Goal: Task Accomplishment & Management: Complete application form

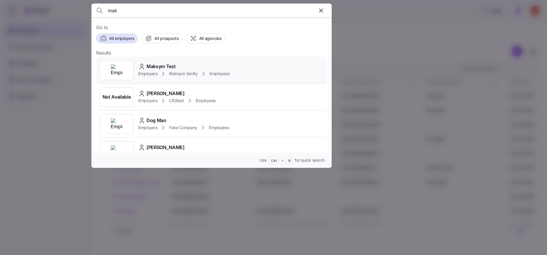
type input "mak"
click at [243, 74] on div "Maksym Test Employers Maksym Sanity Employees" at bounding box center [211, 70] width 231 height 27
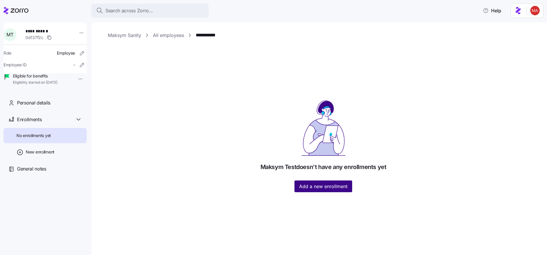
click at [333, 187] on span "Add a new enrollment" at bounding box center [323, 186] width 48 height 7
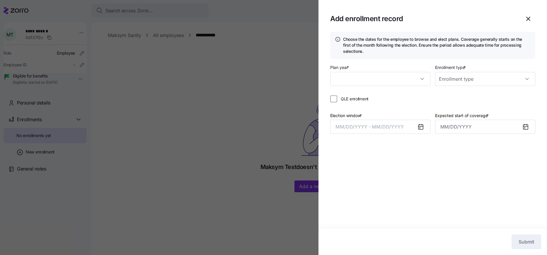
type input "2024"
type input "Special"
click at [390, 84] on input "2024" at bounding box center [380, 79] width 100 height 14
click at [394, 169] on div "Choose the dates for the employee to browse and elect plans. Coverage generally…" at bounding box center [433, 130] width 229 height 197
click at [377, 126] on span "MM/DD/YYYY - MM/DD/YYYY" at bounding box center [370, 127] width 68 height 6
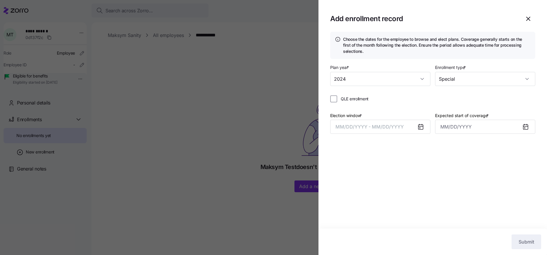
click at [222, 123] on div at bounding box center [273, 127] width 547 height 255
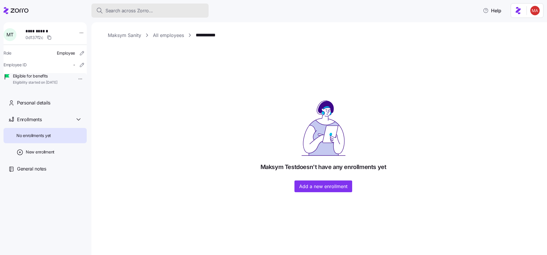
click at [141, 14] on span "Search across Zorro..." at bounding box center [129, 10] width 47 height 7
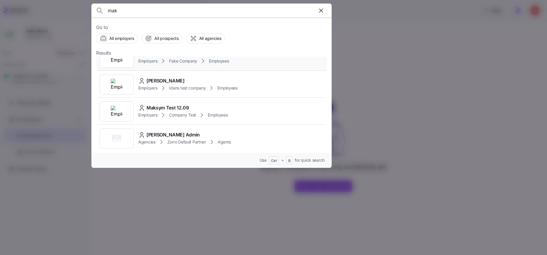
scroll to position [68, 0]
type input "mak"
click at [229, 113] on div "Maksym Test 12.09 Employers Company Test Employees" at bounding box center [211, 109] width 231 height 27
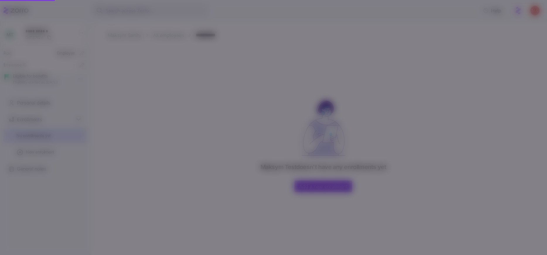
scroll to position [0, 0]
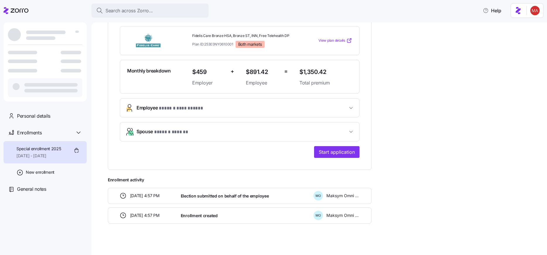
scroll to position [135, 0]
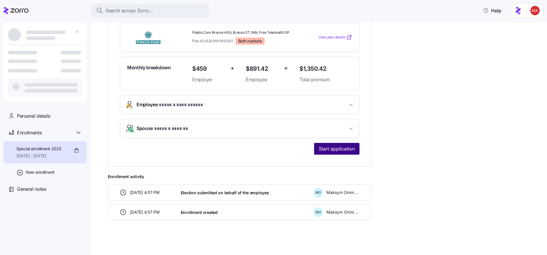
click at [330, 145] on button "Start application" at bounding box center [336, 149] width 45 height 12
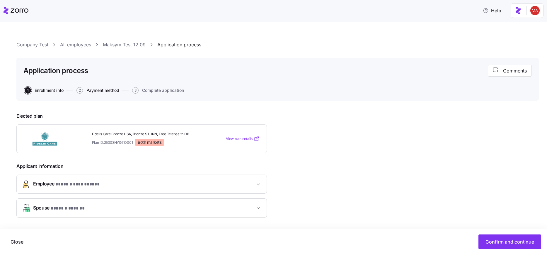
click at [112, 92] on span "Payment method" at bounding box center [102, 90] width 33 height 4
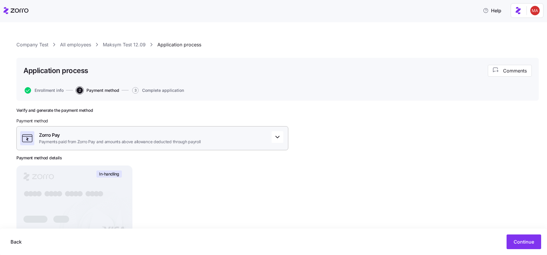
click at [181, 145] on div "Zorro Pay Payments paid from Zorro Pay and amounts above allowance deducted thr…" at bounding box center [152, 138] width 272 height 24
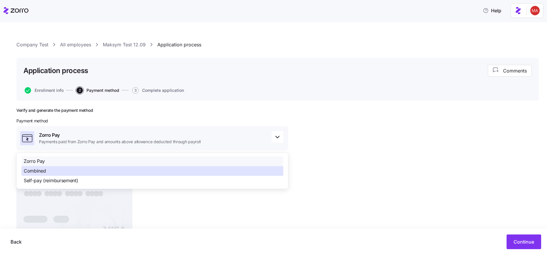
click at [100, 171] on div "Combined" at bounding box center [152, 171] width 262 height 10
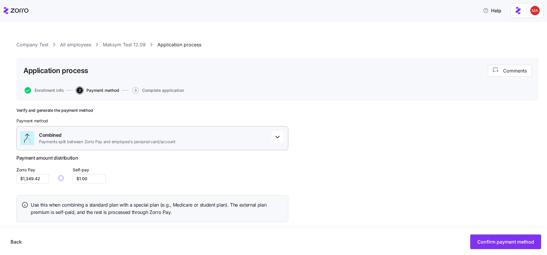
click at [160, 135] on span "Combined" at bounding box center [107, 134] width 137 height 7
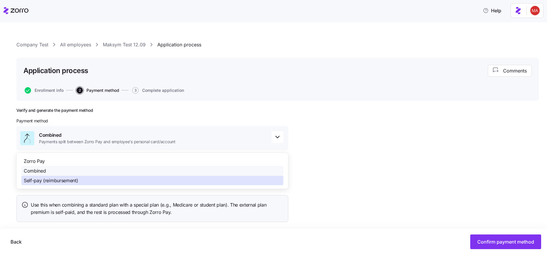
click at [90, 179] on div "Self-pay (reimbursement)" at bounding box center [152, 181] width 262 height 10
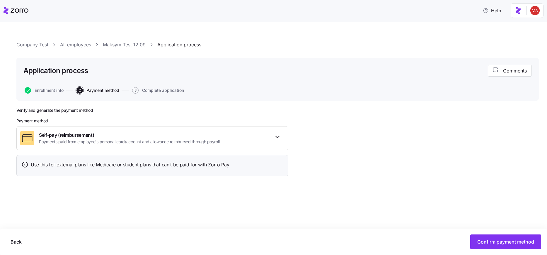
click at [355, 216] on div "Company Test All employees Maksym Test 12.09 Application process Application pr…" at bounding box center [273, 138] width 547 height 232
click at [157, 140] on span "Payments paid from employee's personal card/account and allowance reimbursed th…" at bounding box center [129, 142] width 181 height 6
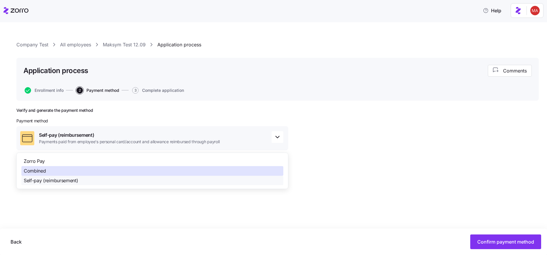
click at [90, 172] on div "Combined" at bounding box center [152, 171] width 262 height 10
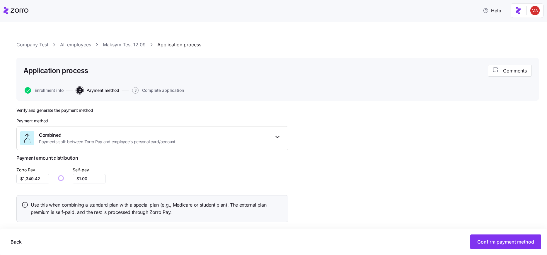
click at [388, 150] on div "Verify and generate the payment method Payment method Combined Payments split b…" at bounding box center [277, 182] width 523 height 148
click at [64, 141] on span "Payments split between Zorro Pay and employee's personal card/account" at bounding box center [107, 142] width 137 height 6
click at [115, 114] on div "Verify and generate the payment method Payment method Combined Payments split b…" at bounding box center [152, 167] width 272 height 119
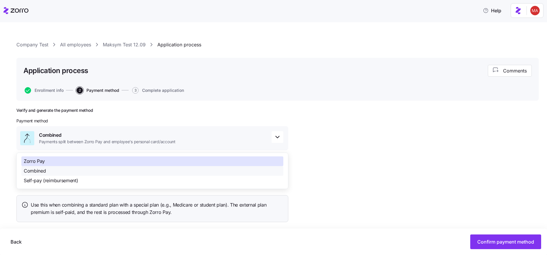
click at [51, 159] on div "Zorro Pay" at bounding box center [152, 161] width 262 height 10
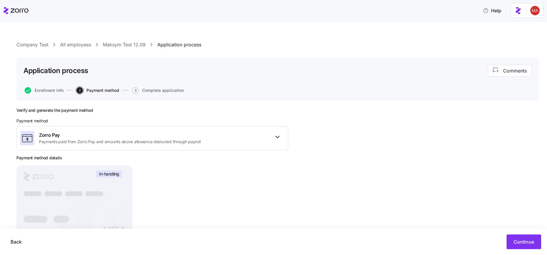
click at [326, 221] on div "Verify and generate the payment method Payment method Zorro Pay Payments paid f…" at bounding box center [277, 197] width 523 height 179
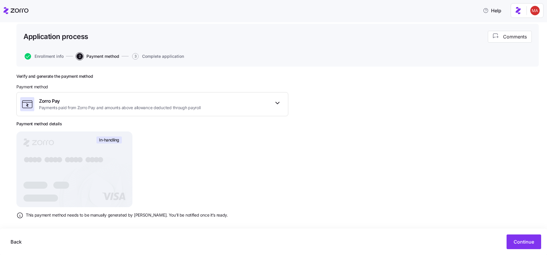
scroll to position [39, 0]
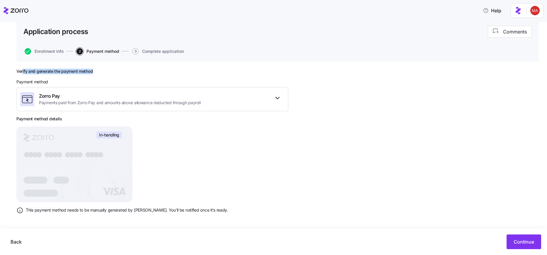
drag, startPoint x: 28, startPoint y: 72, endPoint x: 115, endPoint y: 75, distance: 86.8
click at [111, 73] on h2 "Verify and generate the payment method" at bounding box center [152, 72] width 272 height 6
click at [211, 174] on div "Verify and generate the payment method Payment method Zorro Pay Payments paid f…" at bounding box center [152, 144] width 272 height 150
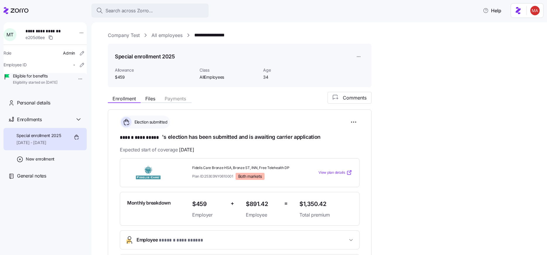
click at [444, 73] on div "**********" at bounding box center [323, 208] width 431 height 352
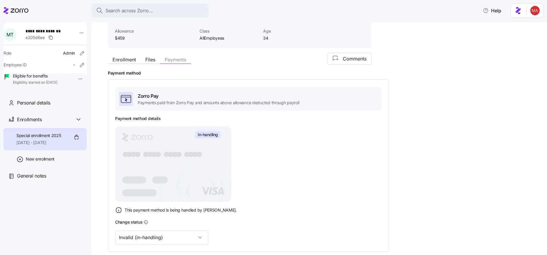
scroll to position [70, 0]
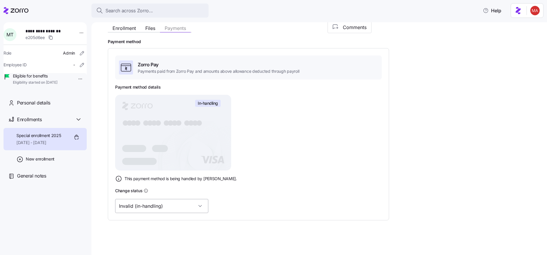
click at [160, 205] on input "Invalid (in-handling)" at bounding box center [161, 206] width 93 height 14
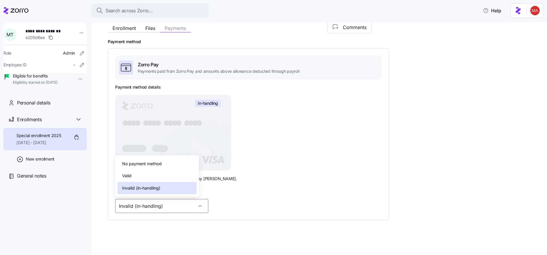
click at [142, 174] on div "Valid" at bounding box center [157, 175] width 79 height 12
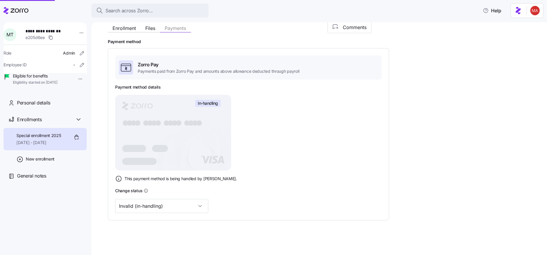
scroll to position [70, 0]
click at [150, 203] on input "Valid" at bounding box center [161, 206] width 93 height 14
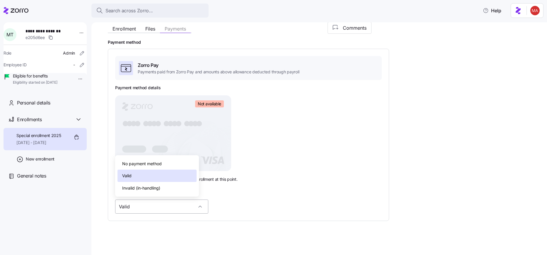
scroll to position [70, 0]
click at [154, 164] on span "No payment method" at bounding box center [142, 163] width 40 height 6
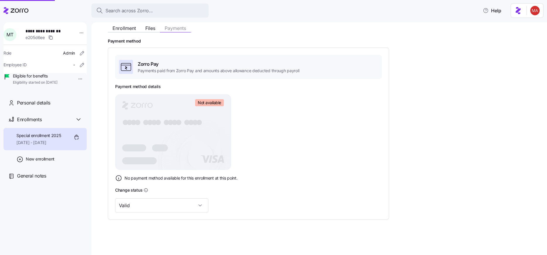
scroll to position [70, 0]
click at [228, 206] on link "Generate payment method" at bounding box center [242, 206] width 59 height 6
click at [182, 180] on span "No payment method available for this enrollment at this point." at bounding box center [181, 179] width 113 height 6
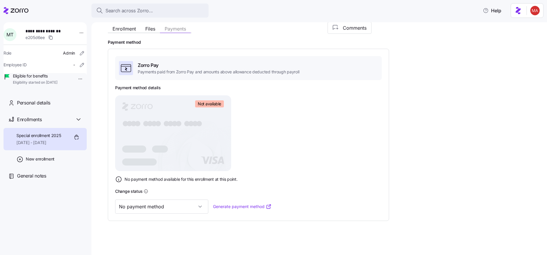
click at [248, 188] on div "Change status" at bounding box center [248, 190] width 267 height 7
click at [175, 208] on input "No payment method" at bounding box center [161, 206] width 93 height 14
click at [154, 189] on span "Invalid (in-handling)" at bounding box center [141, 188] width 38 height 6
type input "Invalid (in-handling)"
click at [158, 203] on input "Invalid (in-handling)" at bounding box center [161, 206] width 93 height 14
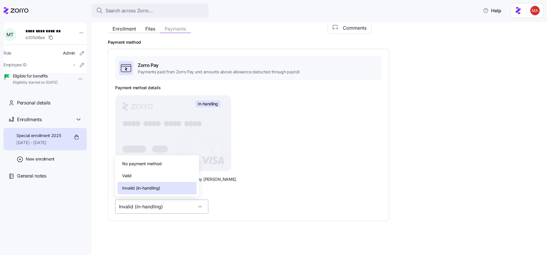
scroll to position [70, 0]
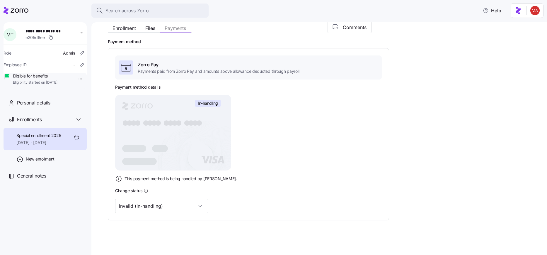
drag, startPoint x: 125, startPoint y: 128, endPoint x: 200, endPoint y: 129, distance: 74.8
click at [200, 129] on rect at bounding box center [173, 133] width 116 height 76
click at [160, 203] on input "Invalid (in-handling)" at bounding box center [161, 206] width 93 height 14
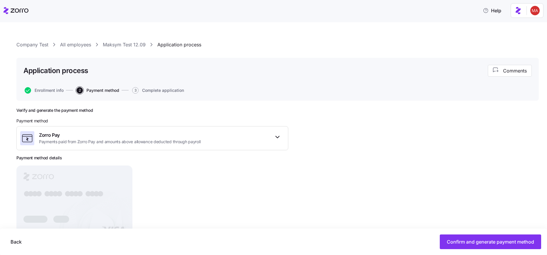
scroll to position [27, 0]
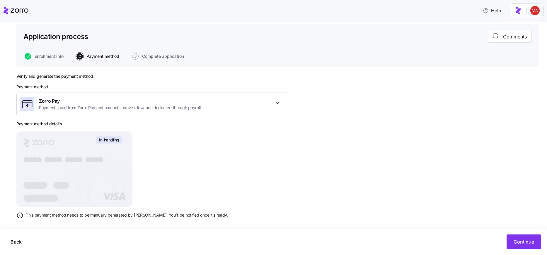
scroll to position [39, 0]
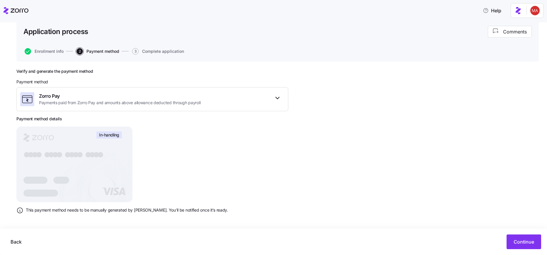
drag, startPoint x: 35, startPoint y: 137, endPoint x: 118, endPoint y: 187, distance: 96.8
click at [118, 187] on icon "In-handling ● ● ● ● ● ● ● ● ● ● ● ● ● ● ● ●" at bounding box center [74, 164] width 116 height 76
drag, startPoint x: 78, startPoint y: 141, endPoint x: 79, endPoint y: 155, distance: 14.1
click at [78, 140] on rect at bounding box center [74, 164] width 116 height 76
click at [78, 158] on tspan "●" at bounding box center [80, 154] width 7 height 9
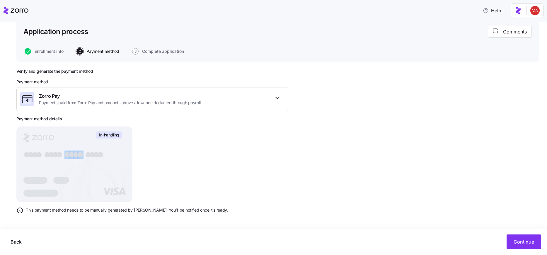
click at [78, 158] on tspan "●" at bounding box center [80, 154] width 7 height 9
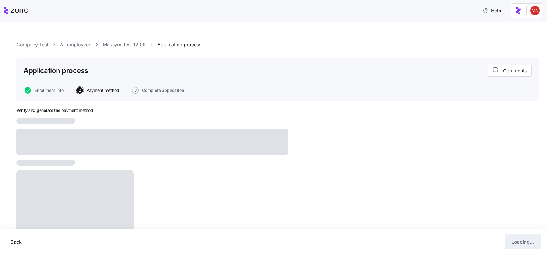
scroll to position [4, 0]
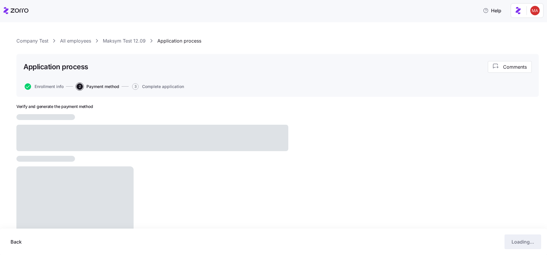
click at [220, 183] on div "Verify and generate the payment method" at bounding box center [152, 175] width 272 height 143
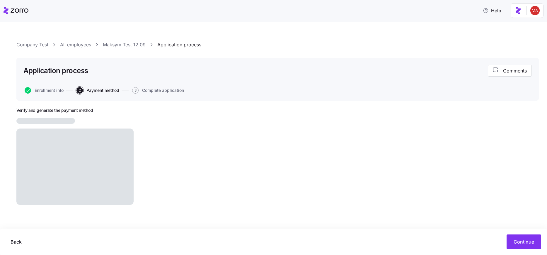
scroll to position [0, 0]
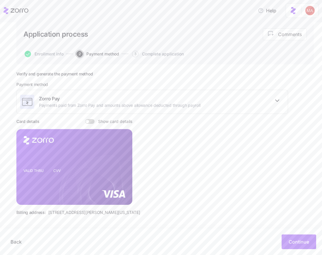
scroll to position [38, 0]
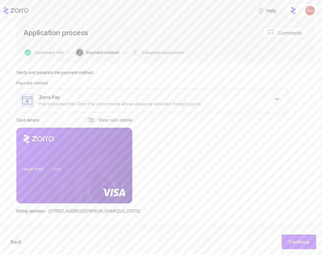
click at [91, 120] on span at bounding box center [92, 120] width 6 height 5
click at [85, 118] on input "Show card details" at bounding box center [85, 118] width 0 height 0
click at [87, 118] on span at bounding box center [88, 120] width 6 height 5
click at [85, 118] on input "Show card details" at bounding box center [85, 118] width 0 height 0
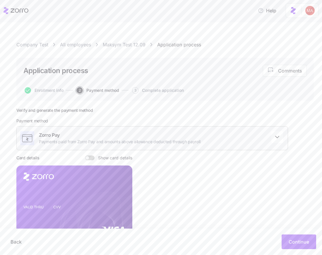
scroll to position [38, 0]
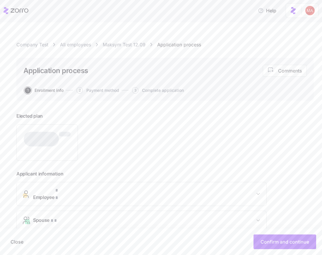
type input "$1,350.42"
type input "[DATE]"
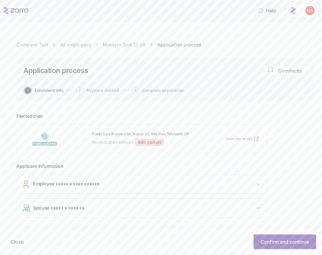
click at [283, 241] on span "Confirm and continue" at bounding box center [285, 241] width 49 height 7
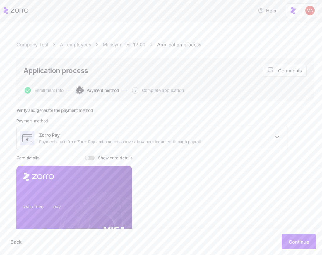
click at [47, 29] on div "Company Test All employees Maksym Test 12.09 Application process Application pr…" at bounding box center [161, 138] width 322 height 232
click at [79, 43] on link "All employees" at bounding box center [75, 44] width 31 height 7
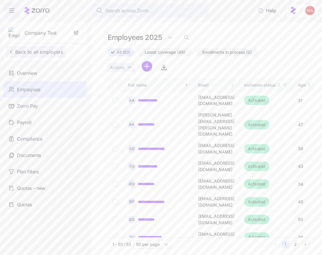
click at [47, 54] on span "Back to all employers" at bounding box center [35, 51] width 55 height 7
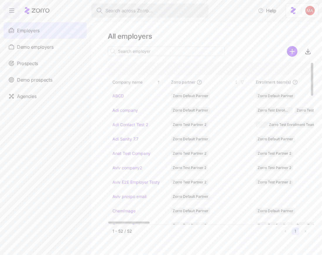
click at [152, 11] on span "Search across Zorro..." at bounding box center [129, 10] width 47 height 7
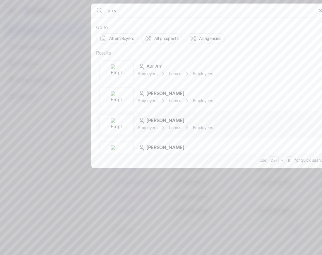
type input "arry"
click at [191, 117] on div "Harry Poter Employers Lumos Employees" at bounding box center [211, 124] width 231 height 27
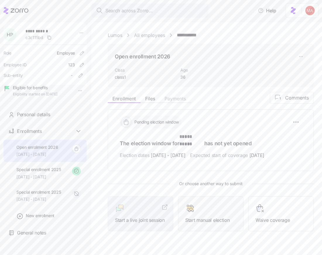
click at [211, 203] on div at bounding box center [211, 207] width 51 height 9
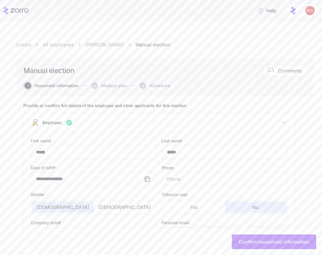
type input "class1"
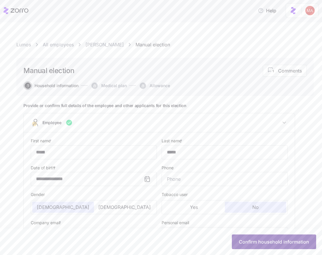
click at [246, 240] on span "Confirm household information" at bounding box center [274, 241] width 70 height 7
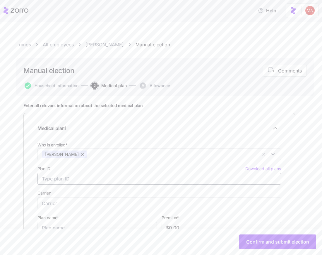
click at [86, 177] on input "Plan ID Download all plans" at bounding box center [160, 179] width 244 height 12
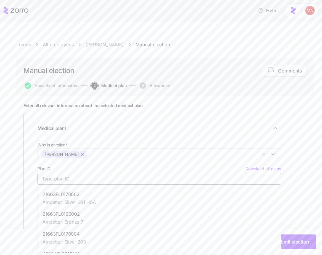
click at [75, 198] on div "21663FL0170003 Ambetter, Silver 201 HSA" at bounding box center [69, 198] width 53 height 15
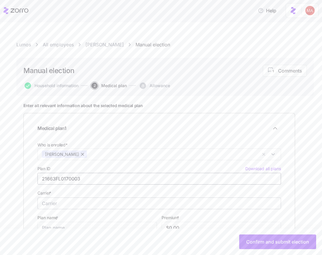
type input "21663FL0170003"
type input "Ambetter"
type input "Silver 201 HSA"
type input "$439.68"
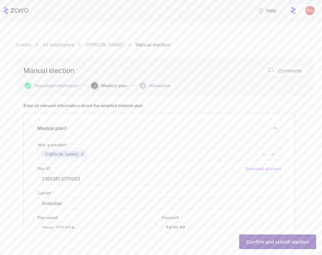
click at [289, 240] on span "Confirm and submit election" at bounding box center [278, 241] width 63 height 7
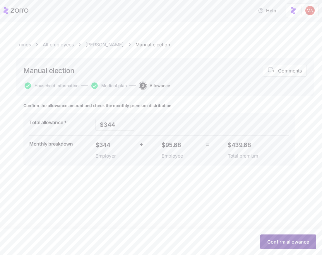
click at [281, 235] on button "Confirm allowance" at bounding box center [289, 241] width 56 height 15
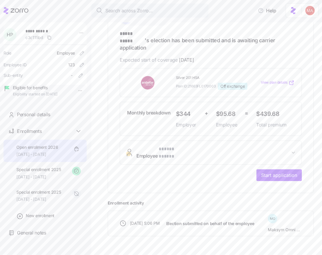
scroll to position [108, 0]
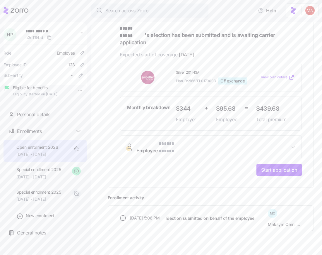
click at [263, 166] on span "Start application" at bounding box center [280, 169] width 36 height 7
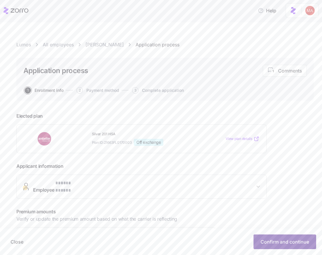
click at [279, 241] on span "Confirm and continue" at bounding box center [285, 241] width 49 height 7
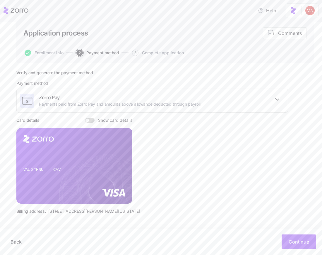
scroll to position [38, 0]
click at [92, 120] on span at bounding box center [92, 120] width 6 height 5
click at [85, 118] on input "Show card details" at bounding box center [85, 118] width 0 height 0
click at [92, 120] on span at bounding box center [93, 120] width 4 height 4
click at [85, 118] on input "Show card details" at bounding box center [85, 118] width 0 height 0
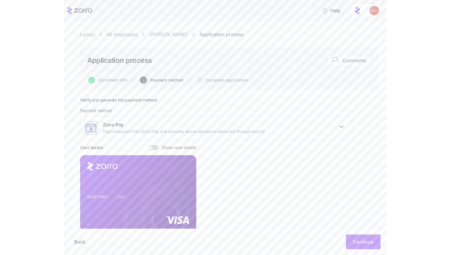
scroll to position [0, 0]
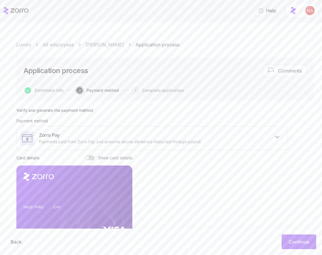
click at [55, 46] on link "All employees" at bounding box center [58, 44] width 31 height 7
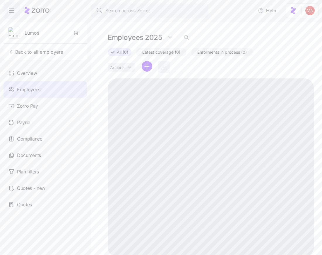
click at [33, 58] on div "Lumos Back to all employers" at bounding box center [45, 41] width 83 height 38
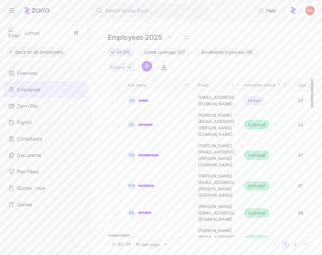
click at [39, 55] on span "Back to all employers" at bounding box center [35, 51] width 55 height 7
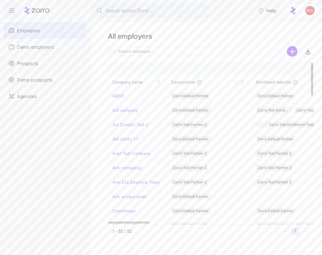
click at [126, 110] on link "Adi company" at bounding box center [126, 110] width 26 height 6
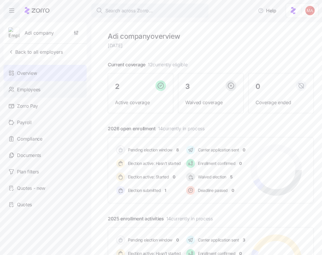
click at [51, 92] on div "Employees" at bounding box center [45, 89] width 83 height 16
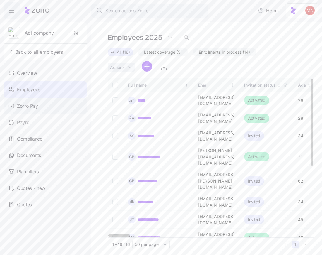
click at [39, 105] on div "Zorro Pay" at bounding box center [45, 106] width 83 height 16
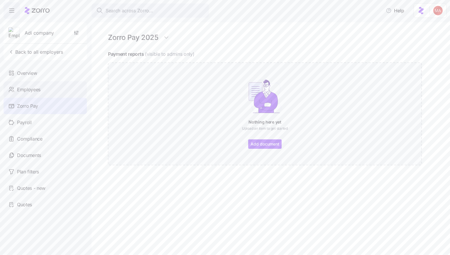
click at [48, 90] on div "Employees" at bounding box center [45, 89] width 83 height 16
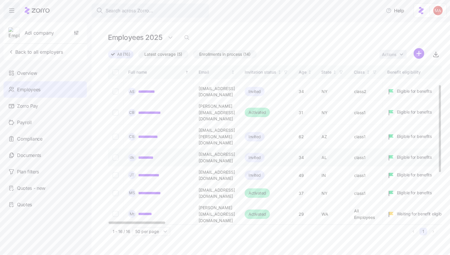
scroll to position [35, 0]
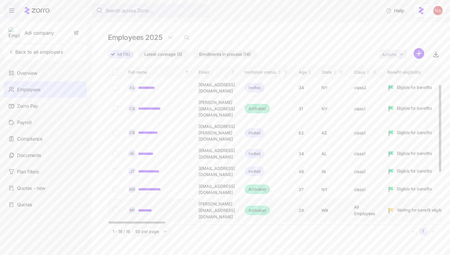
click at [152, 207] on link "*********" at bounding box center [147, 210] width 18 height 6
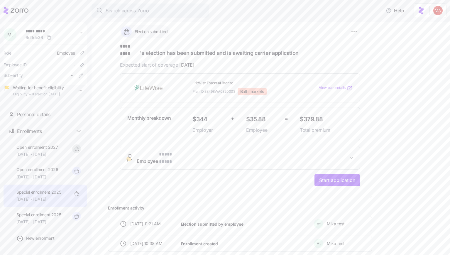
scroll to position [106, 0]
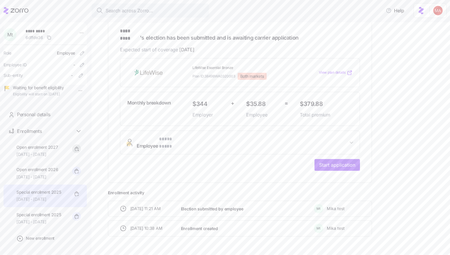
click at [322, 161] on span "Start application" at bounding box center [337, 164] width 36 height 7
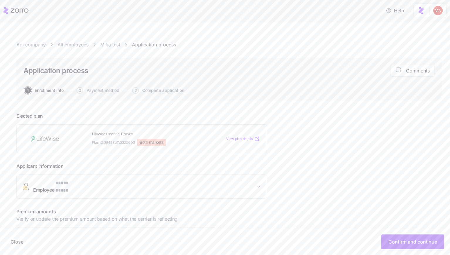
click at [94, 93] on button "2 Payment method" at bounding box center [98, 90] width 43 height 6
click at [96, 93] on button "2 Payment method" at bounding box center [98, 90] width 43 height 6
click at [101, 92] on span "Payment method" at bounding box center [102, 90] width 33 height 4
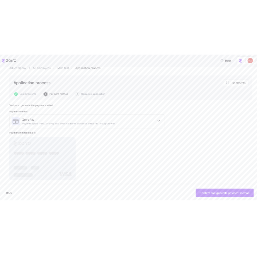
scroll to position [27, 0]
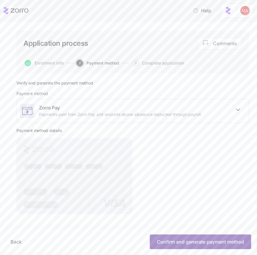
click at [204, 235] on button "Confirm and generate payment method" at bounding box center [200, 241] width 101 height 15
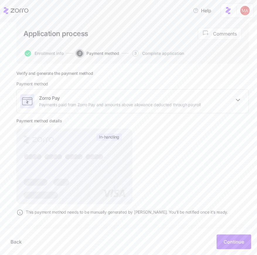
scroll to position [39, 0]
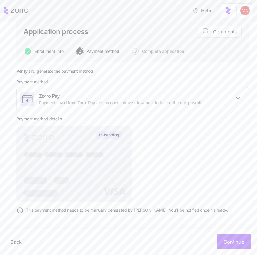
click at [54, 52] on span "Enrollment info" at bounding box center [49, 51] width 29 height 4
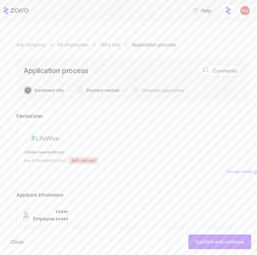
click at [106, 91] on span "Payment method" at bounding box center [102, 90] width 33 height 4
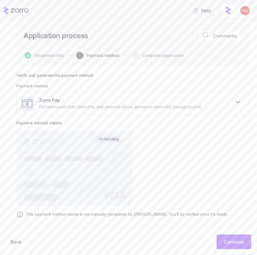
scroll to position [39, 0]
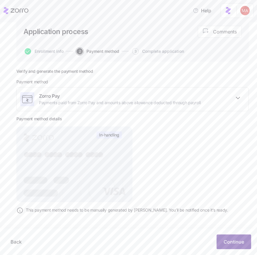
click at [240, 238] on span "Continue" at bounding box center [234, 241] width 21 height 7
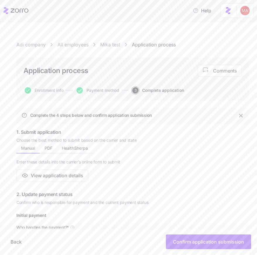
click at [107, 87] on button "Payment method" at bounding box center [98, 90] width 43 height 6
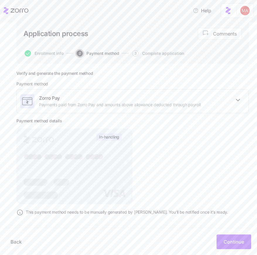
scroll to position [39, 0]
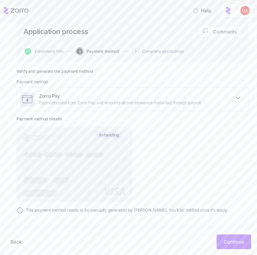
drag, startPoint x: 109, startPoint y: 136, endPoint x: 124, endPoint y: 138, distance: 15.4
click at [119, 137] on span "In-handling" at bounding box center [109, 134] width 20 height 5
click at [96, 172] on rect at bounding box center [74, 164] width 116 height 76
click at [110, 99] on span "Zorro Pay" at bounding box center [120, 95] width 162 height 7
click at [176, 185] on div "Verify and generate the payment method Payment method Zorro Pay Payments paid f…" at bounding box center [132, 144] width 232 height 150
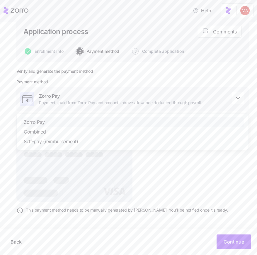
click at [136, 221] on div "Verify and generate the payment method Payment method Zorro Pay Payments paid f…" at bounding box center [132, 158] width 232 height 179
click at [176, 202] on div "Verify and generate the payment method Payment method Zorro Pay Payments paid f…" at bounding box center [132, 144] width 232 height 150
click at [189, 98] on span "Zorro Pay" at bounding box center [120, 95] width 162 height 7
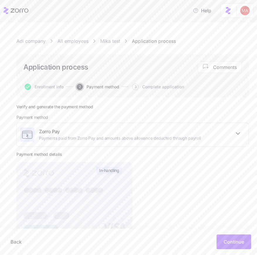
scroll to position [0, 0]
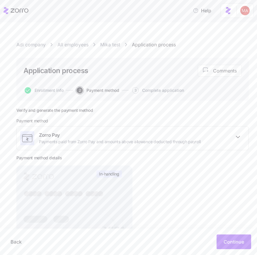
click at [79, 43] on link "All employees" at bounding box center [72, 44] width 31 height 7
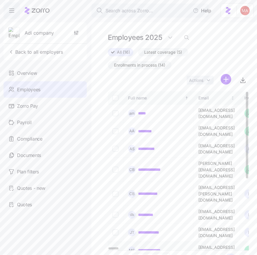
click at [154, 247] on link "**********" at bounding box center [154, 250] width 33 height 6
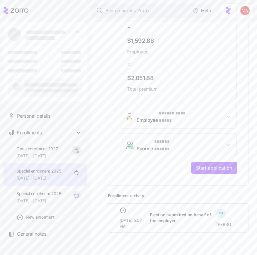
scroll to position [257, 0]
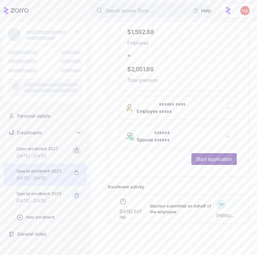
click at [212, 156] on span "Start application" at bounding box center [214, 158] width 36 height 7
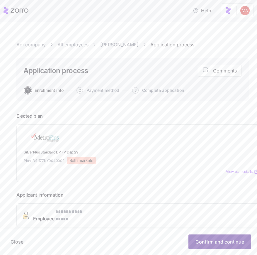
click at [210, 240] on span "Confirm and continue" at bounding box center [220, 241] width 49 height 7
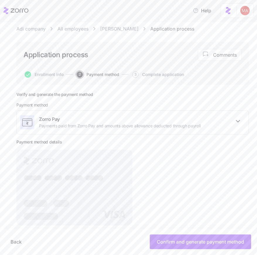
scroll to position [27, 0]
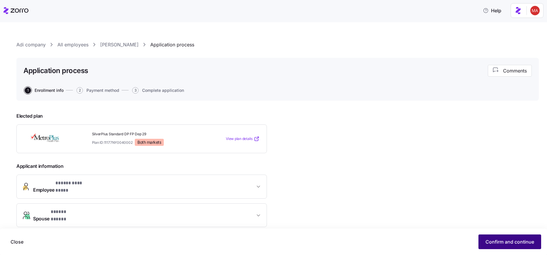
click at [488, 241] on span "Confirm and continue" at bounding box center [510, 241] width 49 height 7
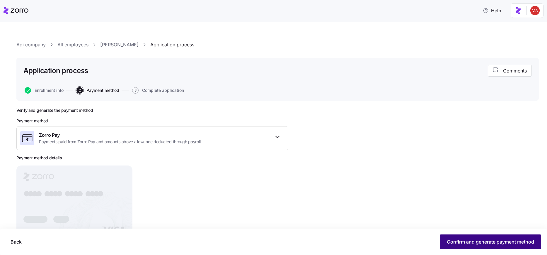
click at [446, 238] on button "Confirm and generate payment method" at bounding box center [490, 241] width 101 height 15
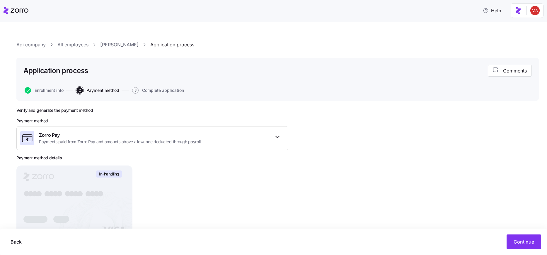
drag, startPoint x: 344, startPoint y: 88, endPoint x: 347, endPoint y: 96, distance: 8.5
